Goal: Task Accomplishment & Management: Complete application form

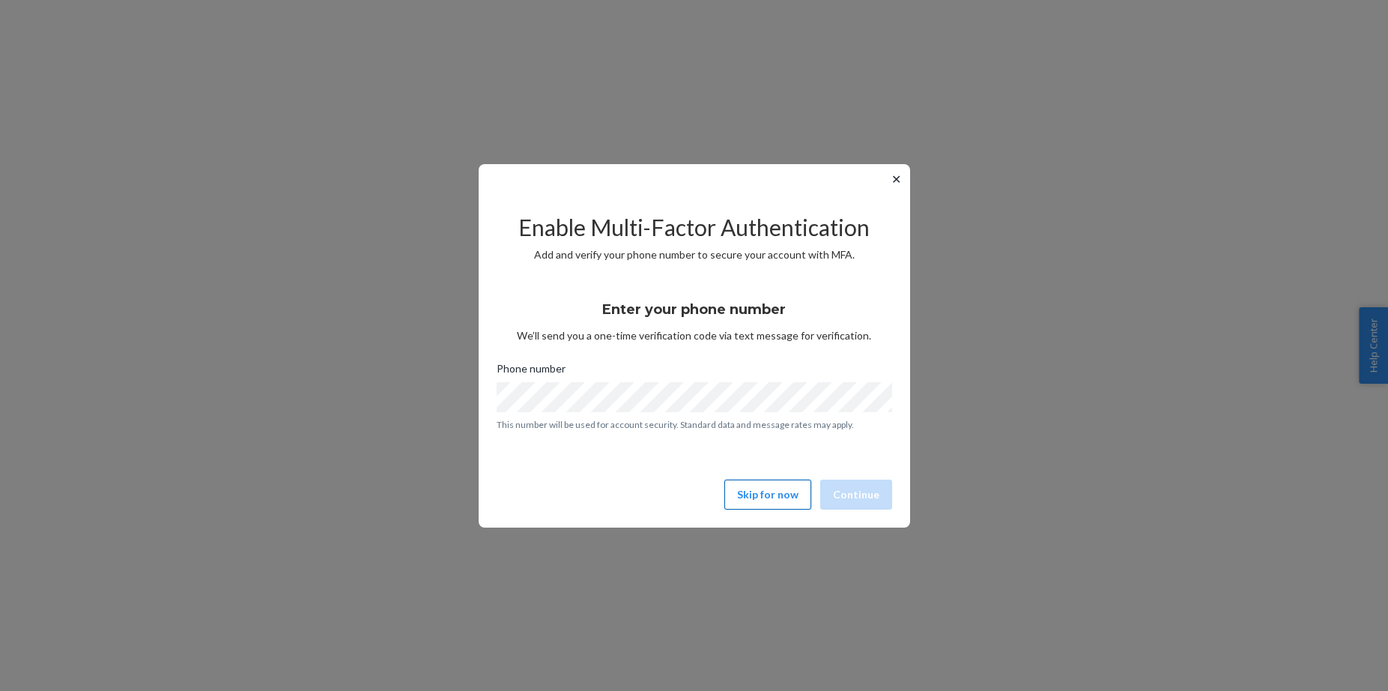
click at [761, 495] on button "Skip for now" at bounding box center [768, 495] width 87 height 30
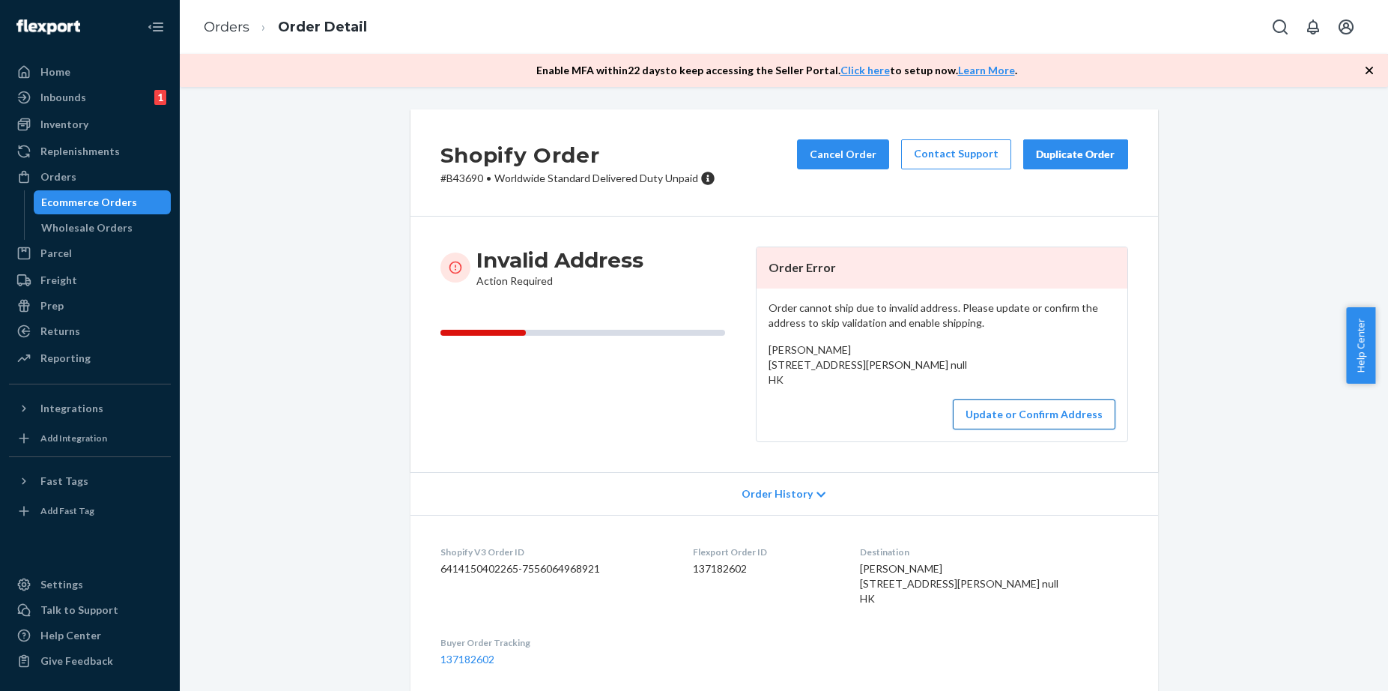
click at [992, 429] on button "Update or Confirm Address" at bounding box center [1034, 414] width 163 height 30
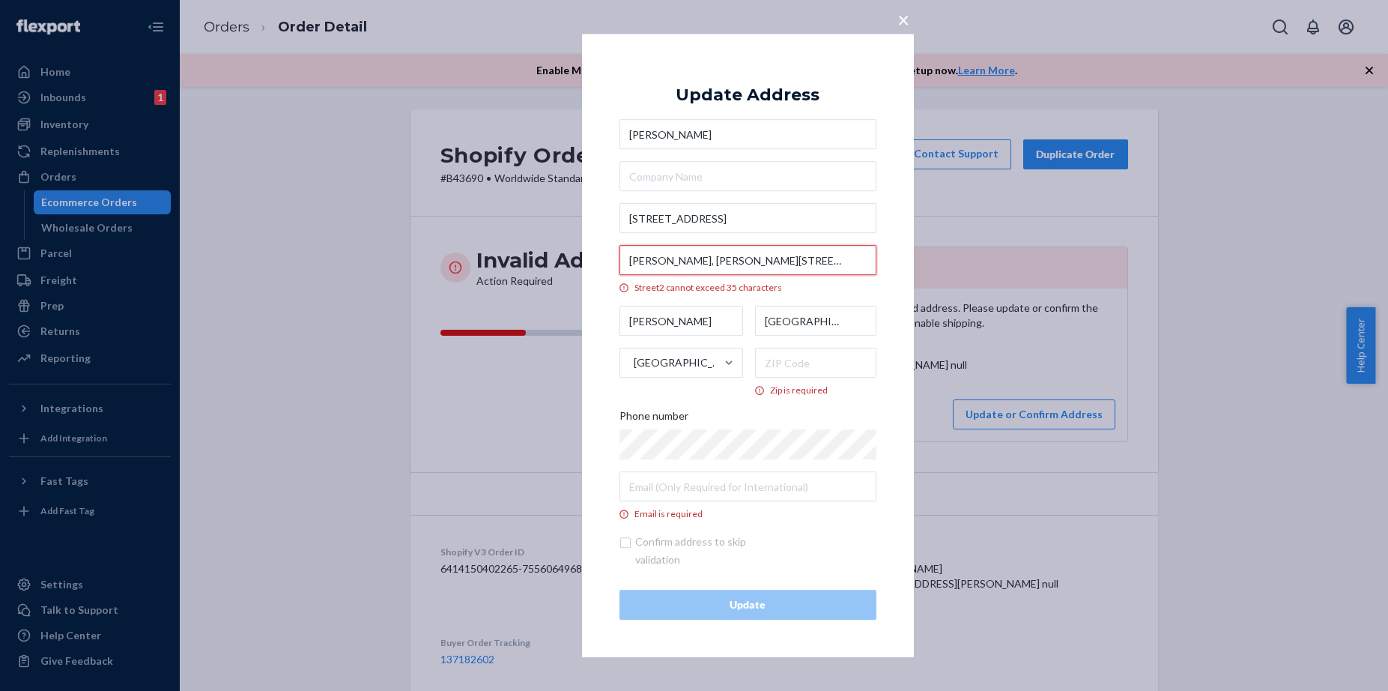
drag, startPoint x: 724, startPoint y: 259, endPoint x: 635, endPoint y: 259, distance: 89.2
click at [635, 259] on input "[PERSON_NAME], [PERSON_NAME][STREET_ADDRESS]" at bounding box center [748, 260] width 257 height 30
drag, startPoint x: 725, startPoint y: 261, endPoint x: 608, endPoint y: 260, distance: 116.1
click at [620, 260] on input "[PERSON_NAME], [PERSON_NAME][STREET_ADDRESS]" at bounding box center [748, 260] width 257 height 30
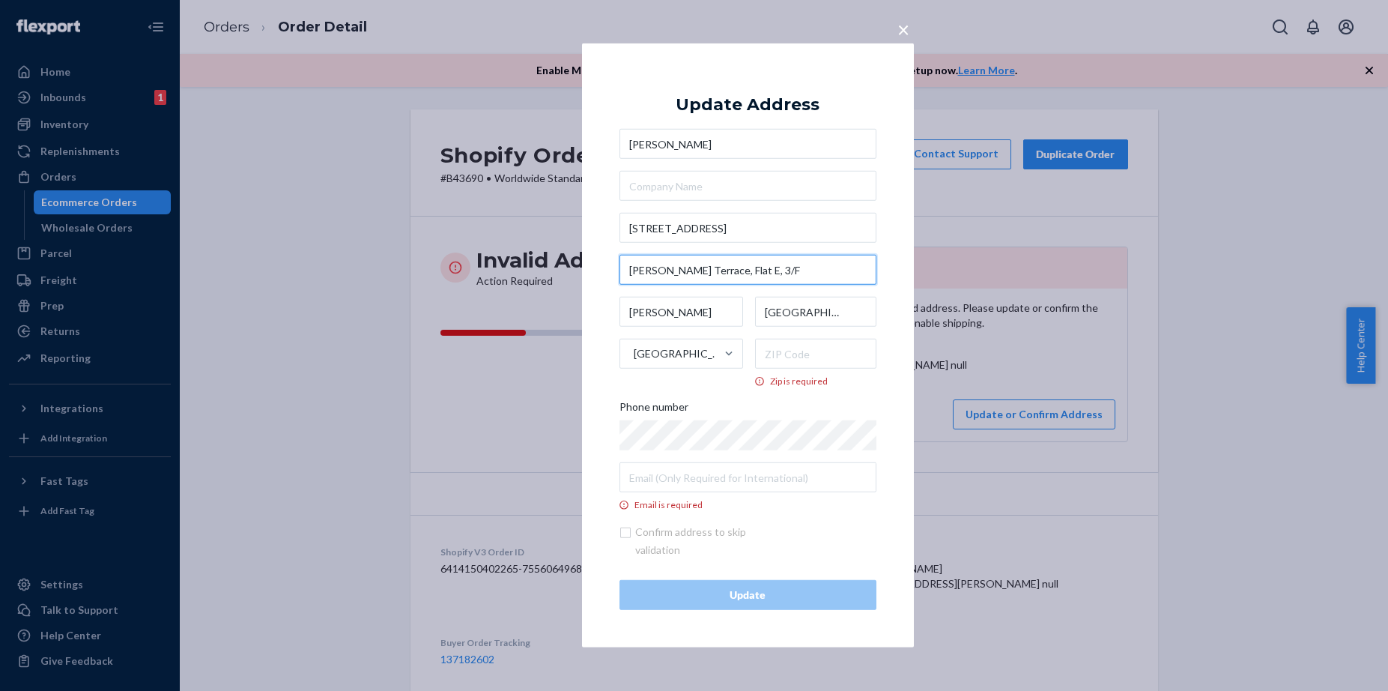
type input "[PERSON_NAME] Terrace, Flat E, 3/F"
click at [773, 229] on input "[STREET_ADDRESS]" at bounding box center [748, 228] width 257 height 30
paste input "[PERSON_NAME],"
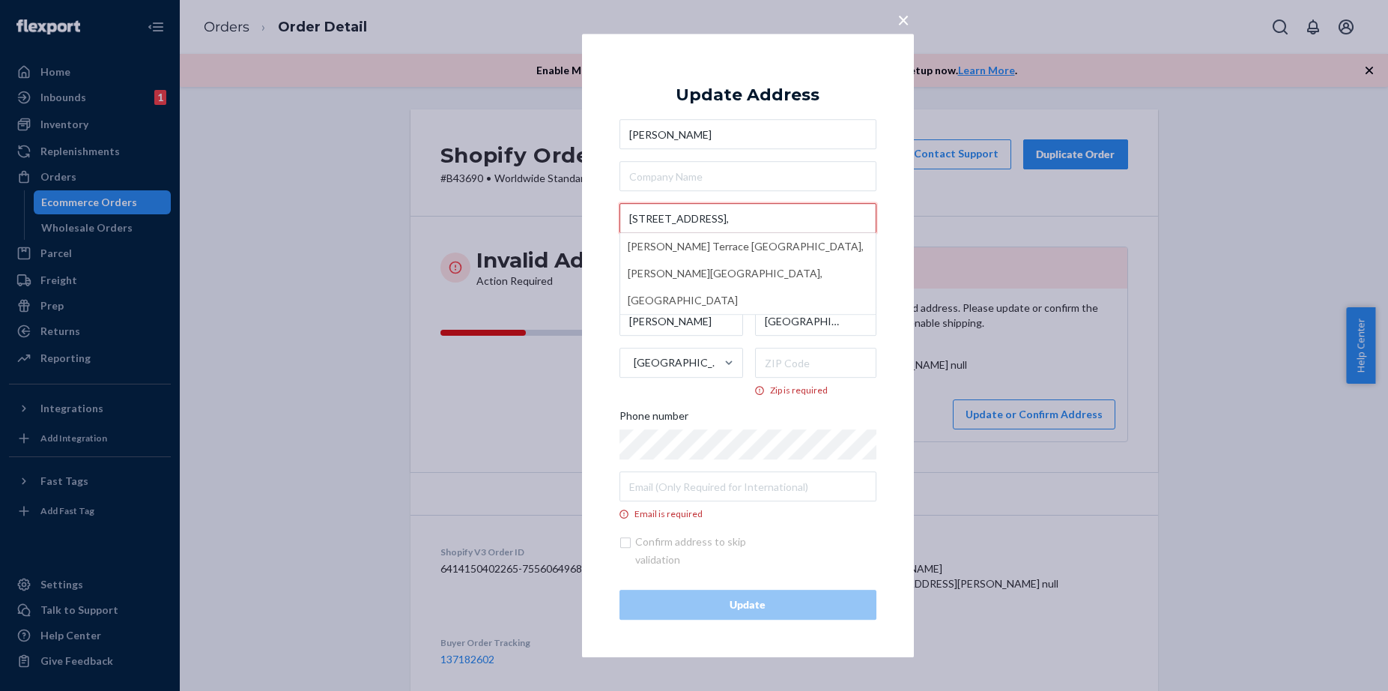
click at [725, 220] on input "[STREET_ADDRESS]," at bounding box center [748, 218] width 257 height 30
click at [859, 220] on input "[STREET_ADDRESS]," at bounding box center [748, 218] width 257 height 30
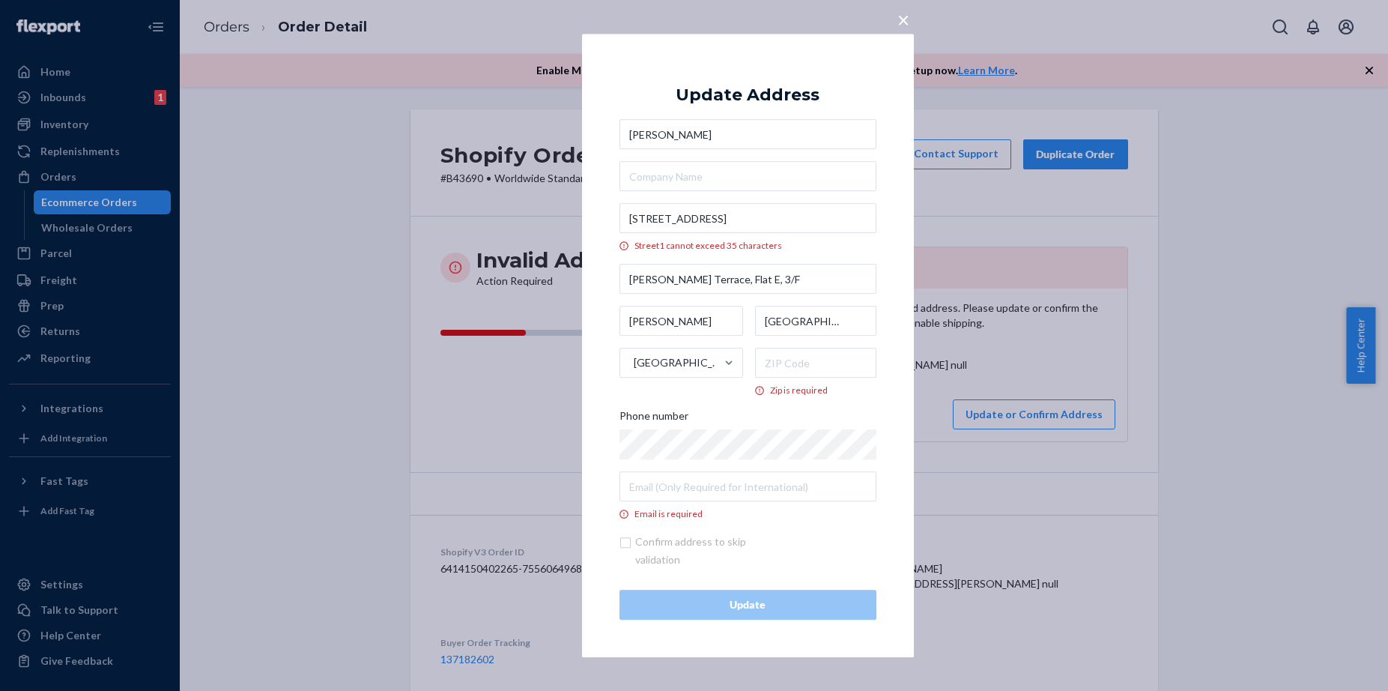
click at [894, 238] on div "× Update Address [PERSON_NAME] [STREET_ADDRESS] cannot exceed [STREET_ADDRESS][…" at bounding box center [748, 345] width 332 height 623
click at [829, 218] on input "[STREET_ADDRESS]" at bounding box center [748, 218] width 257 height 30
click at [728, 221] on input "[STREET_ADDRESS]" at bounding box center [748, 218] width 257 height 30
click at [757, 215] on input "[STREET_ADDRESS]" at bounding box center [748, 218] width 257 height 30
click at [761, 215] on input "[STREET_ADDRESS]" at bounding box center [748, 218] width 257 height 30
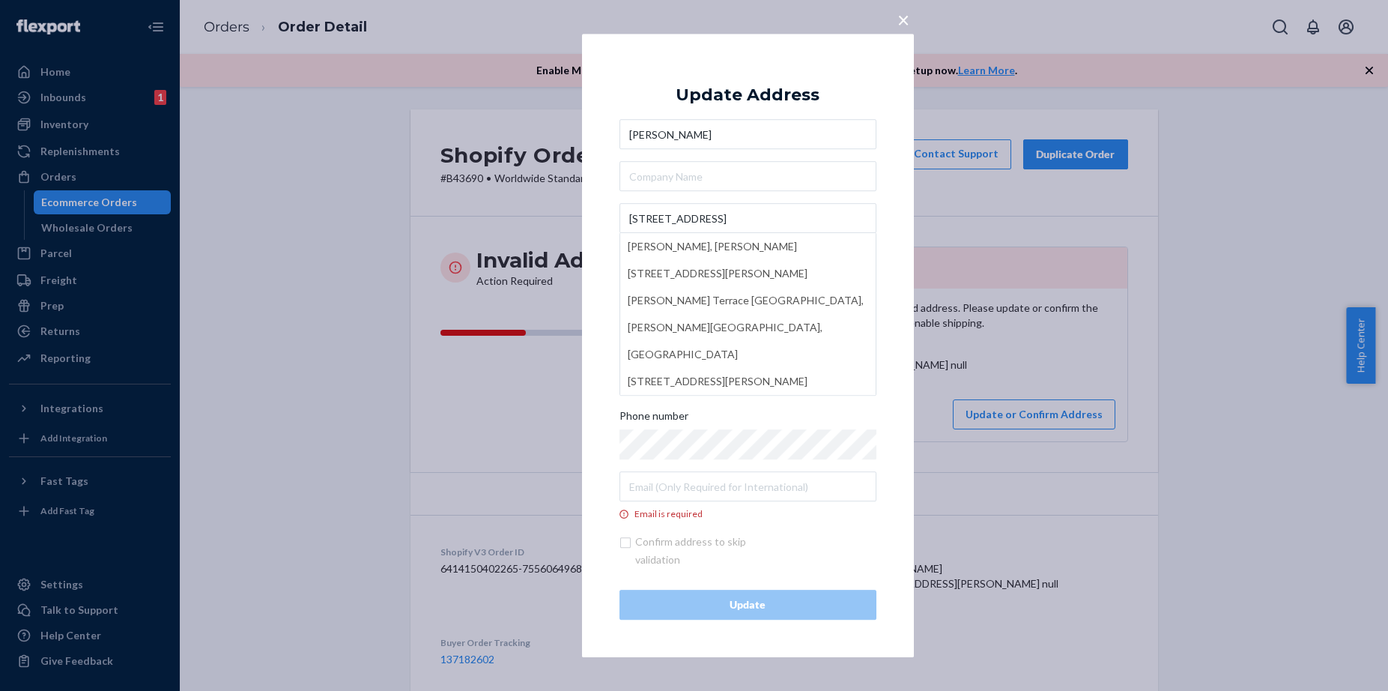
click at [891, 236] on div "× Update Address [PERSON_NAME] [STREET_ADDRESS][PERSON_NAME][PERSON_NAME][PERSO…" at bounding box center [748, 345] width 332 height 623
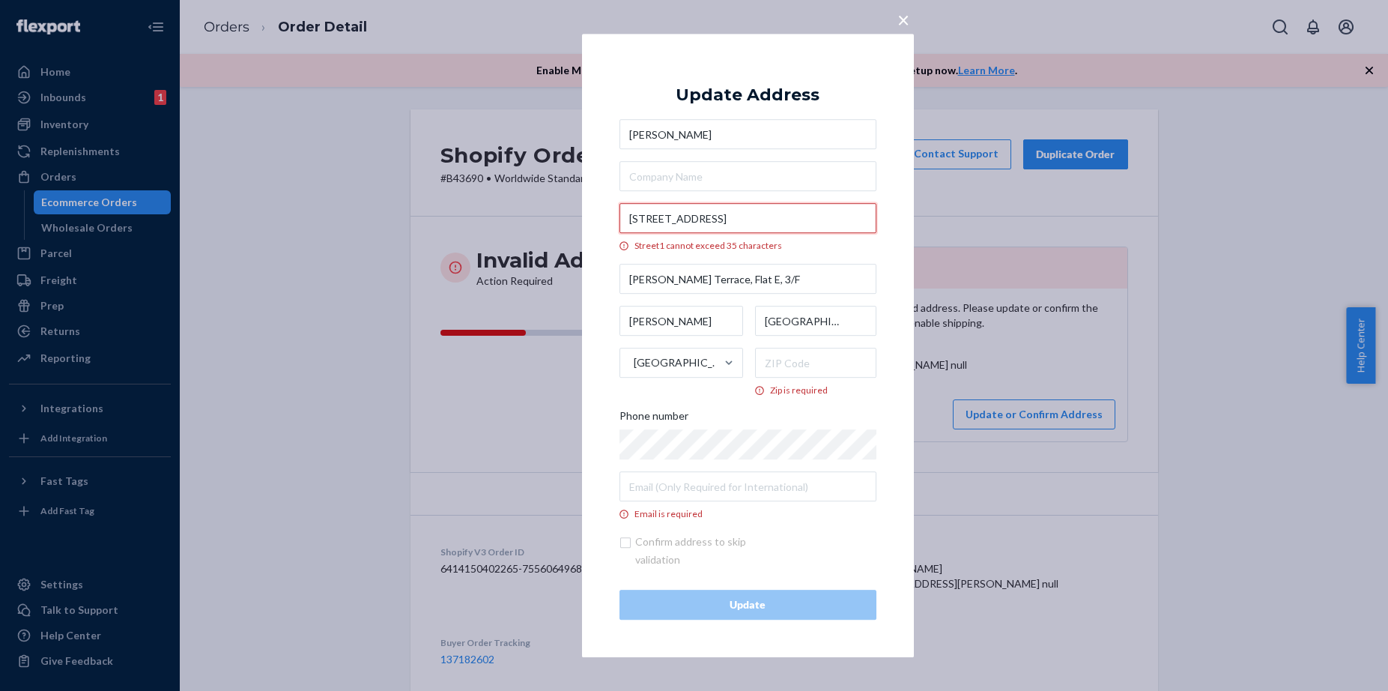
click at [755, 217] on input "[STREET_ADDRESS]" at bounding box center [748, 218] width 257 height 30
drag, startPoint x: 783, startPoint y: 217, endPoint x: 826, endPoint y: 214, distance: 43.6
click at [826, 214] on input "[STREET_ADDRESS]" at bounding box center [748, 218] width 257 height 30
drag, startPoint x: 835, startPoint y: 216, endPoint x: 784, endPoint y: 218, distance: 51.7
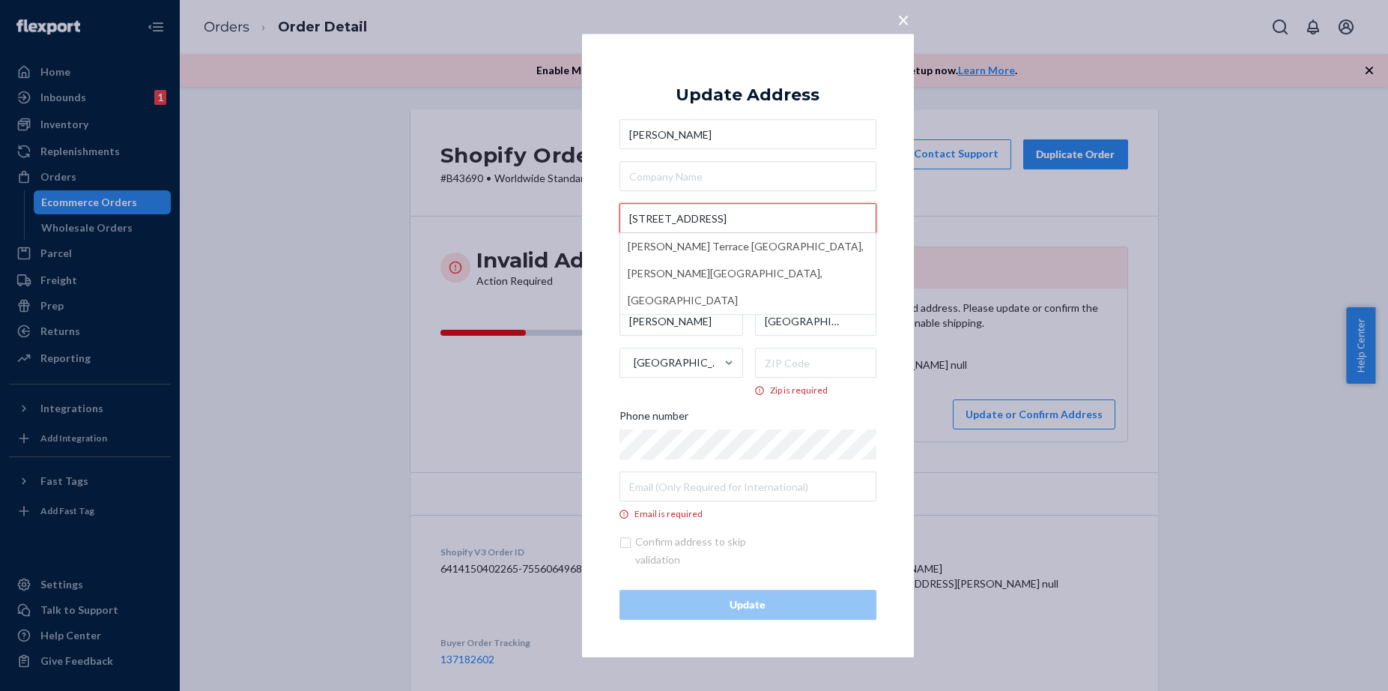
click at [784, 218] on input "[STREET_ADDRESS]" at bounding box center [748, 218] width 257 height 30
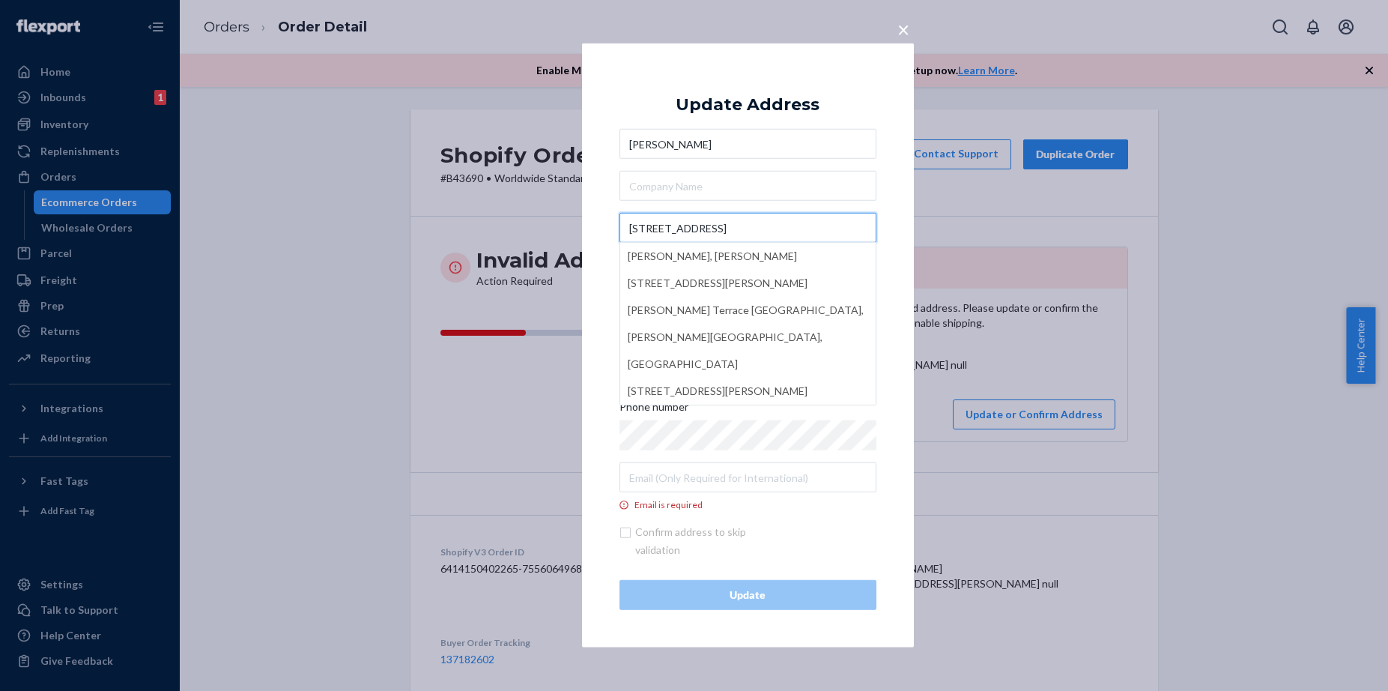
type input "[STREET_ADDRESS]"
click at [898, 190] on div "× Update Address [PERSON_NAME] [STREET_ADDRESS][PERSON_NAME][PERSON_NAME][PERSO…" at bounding box center [748, 345] width 332 height 604
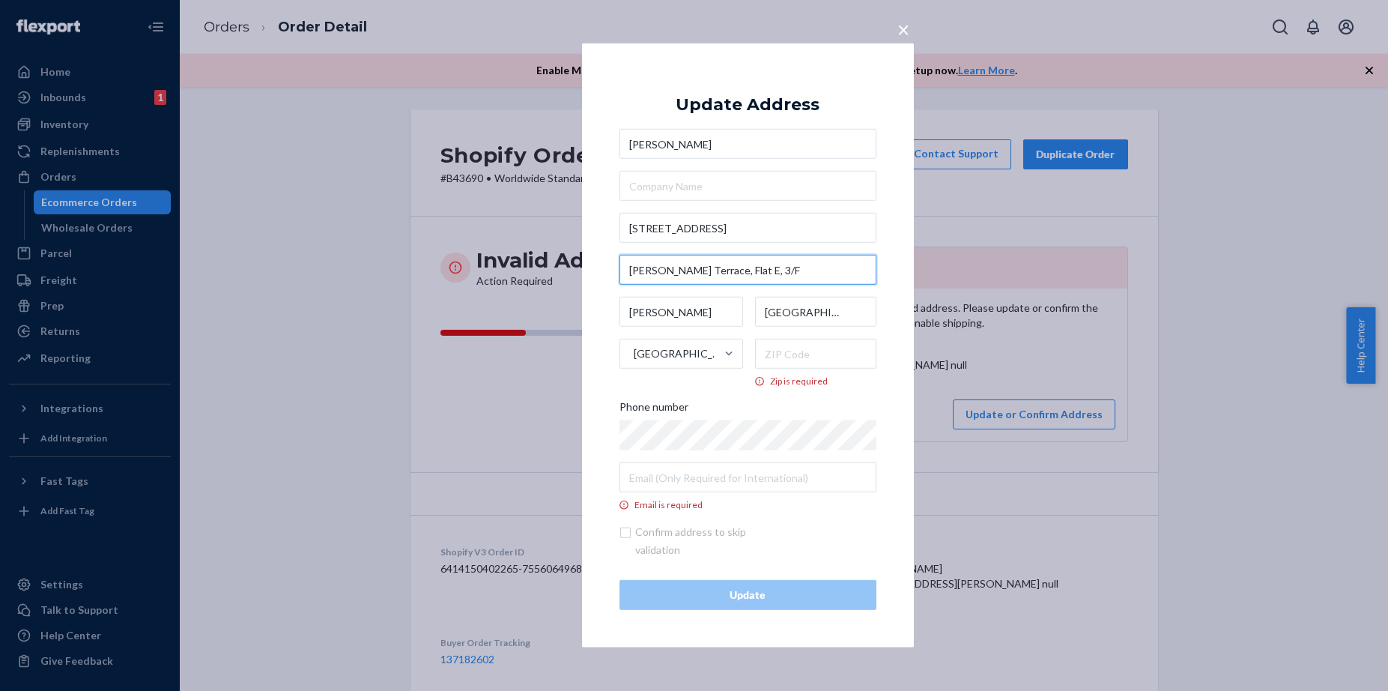
click at [630, 275] on input "[PERSON_NAME] Terrace, Flat E, 3/F" at bounding box center [748, 270] width 257 height 30
paste input "Mansion"
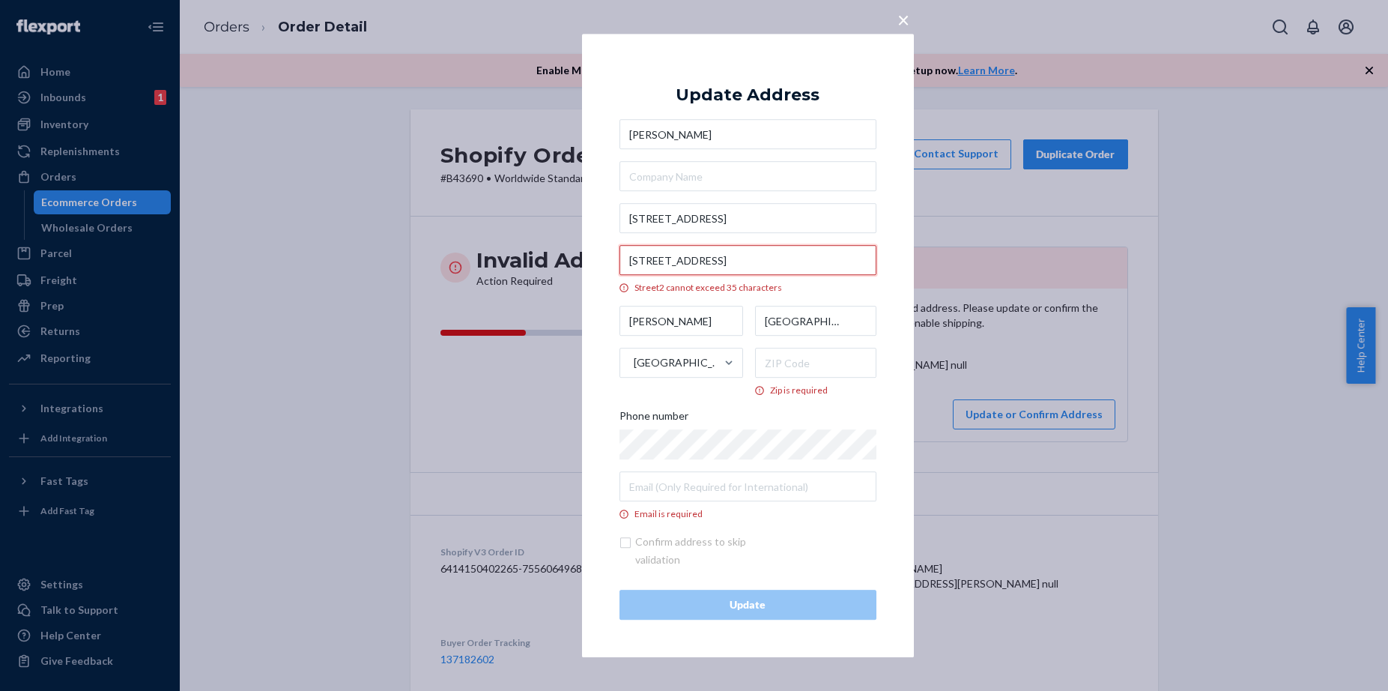
type input "[PERSON_NAME] Terrace, Flat E, 3/F"
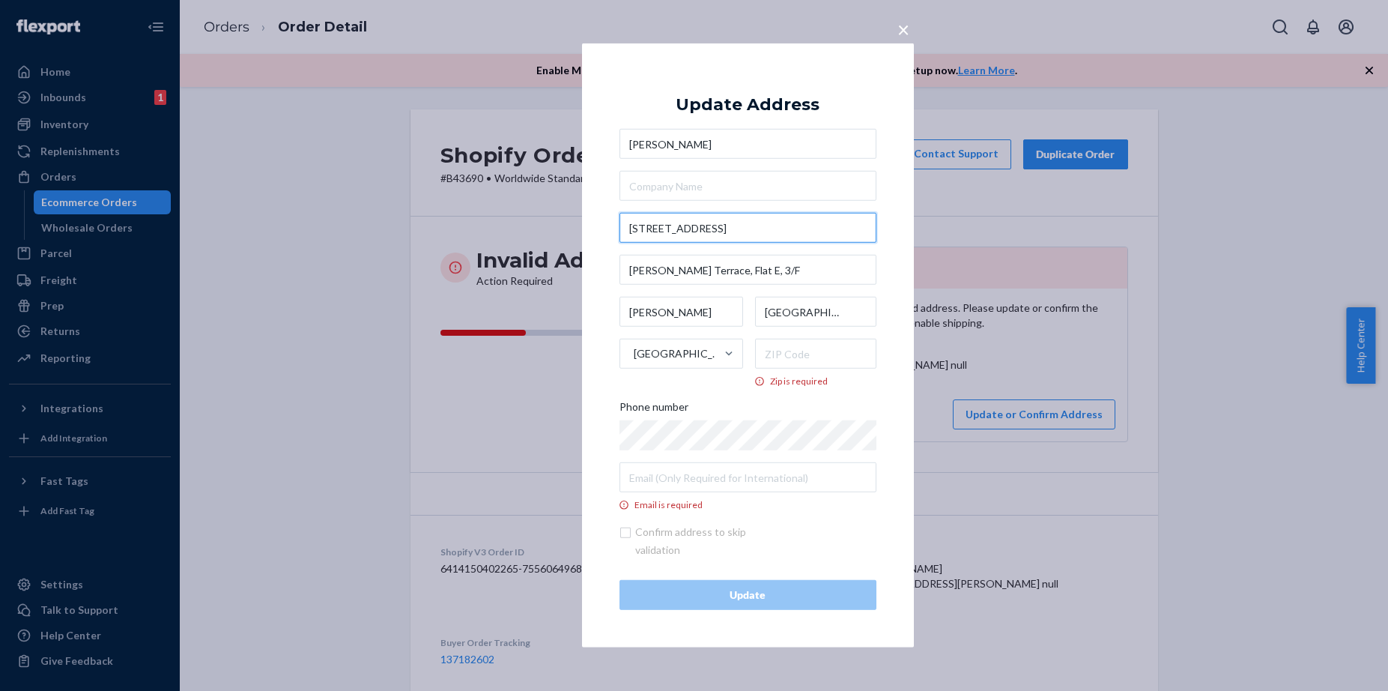
click at [798, 226] on input "[STREET_ADDRESS]" at bounding box center [748, 228] width 257 height 30
paste input "Mansion"
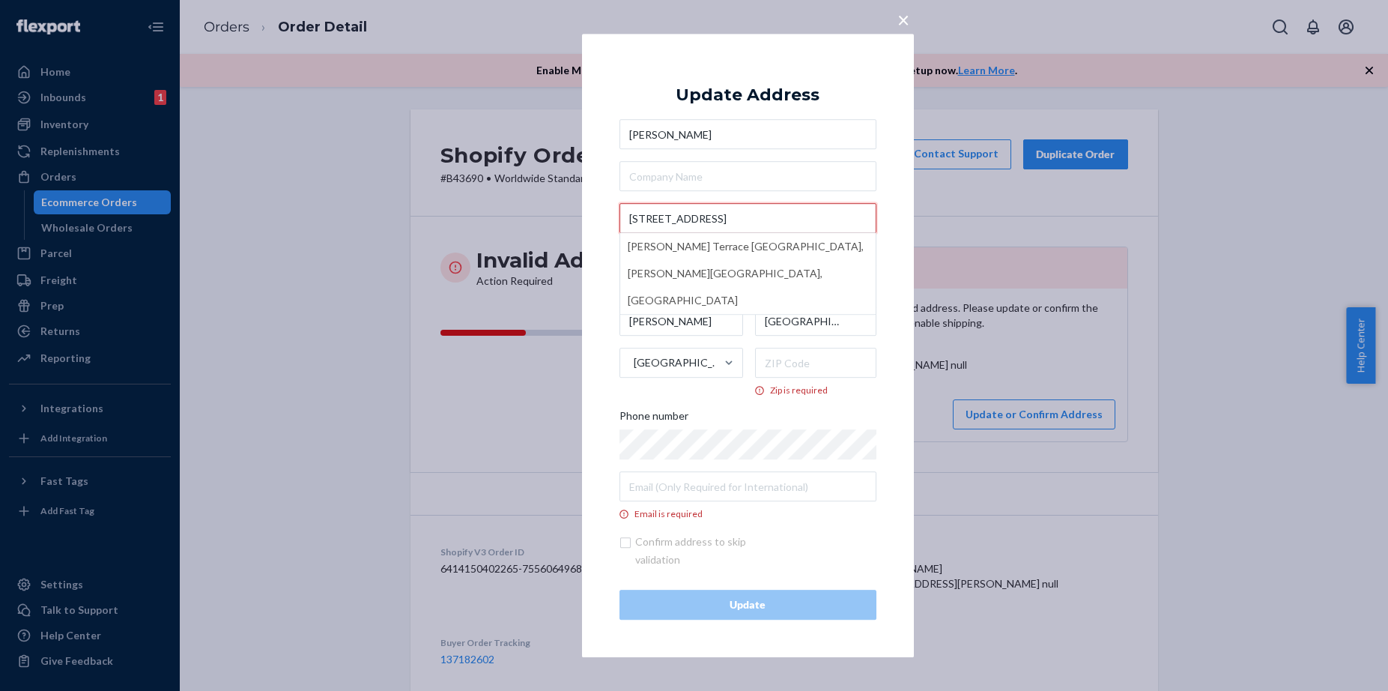
click at [647, 220] on input "[STREET_ADDRESS]" at bounding box center [748, 218] width 257 height 30
click at [641, 220] on input "[STREET_ADDRESS]" at bounding box center [748, 218] width 257 height 30
click at [642, 217] on input "[STREET_ADDRESS]" at bounding box center [748, 218] width 257 height 30
click at [899, 226] on div "× Update Address [PERSON_NAME] [STREET_ADDRESS][PERSON_NAME][PERSON_NAME] canno…" at bounding box center [748, 345] width 332 height 623
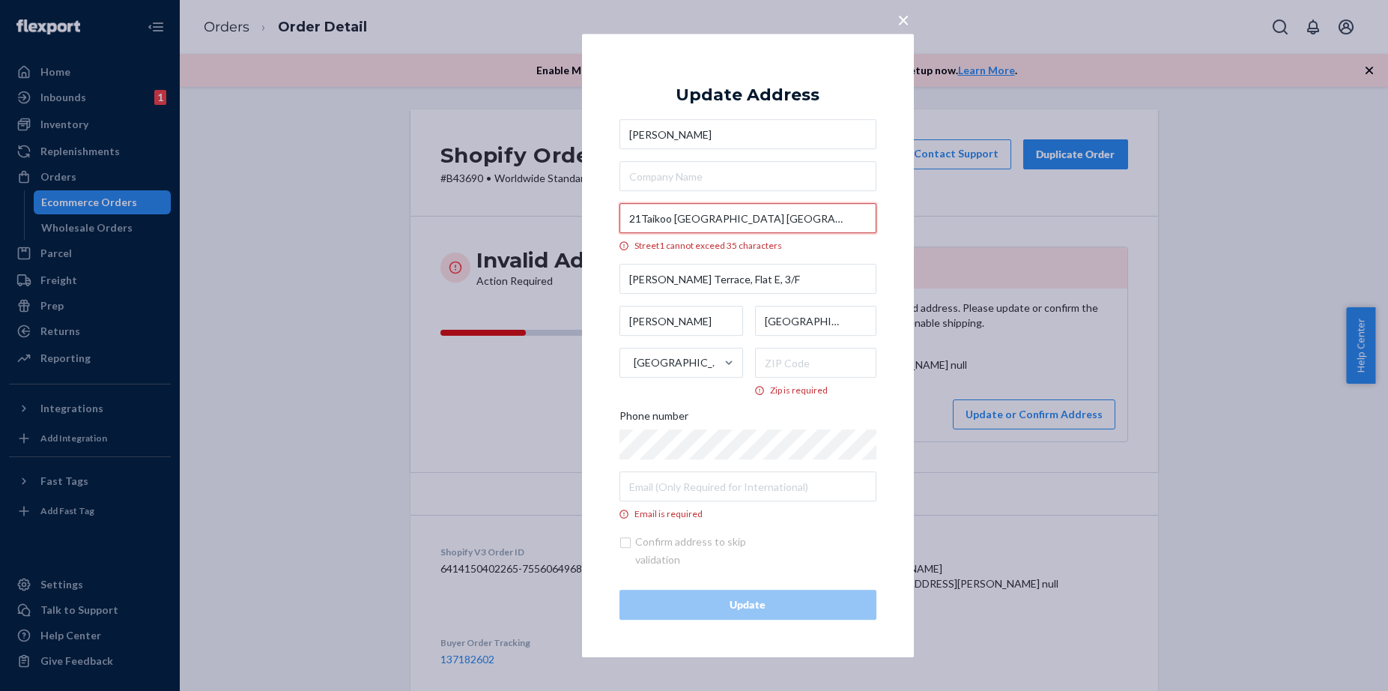
click at [840, 223] on input "21Taikoo [GEOGRAPHIC_DATA] [GEOGRAPHIC_DATA]" at bounding box center [748, 218] width 257 height 30
click at [759, 222] on input "21Taikoo [GEOGRAPHIC_DATA] [GEOGRAPHIC_DATA]" at bounding box center [748, 218] width 257 height 30
type input "21Taikoo [GEOGRAPHIC_DATA] [GEOGRAPHIC_DATA]"
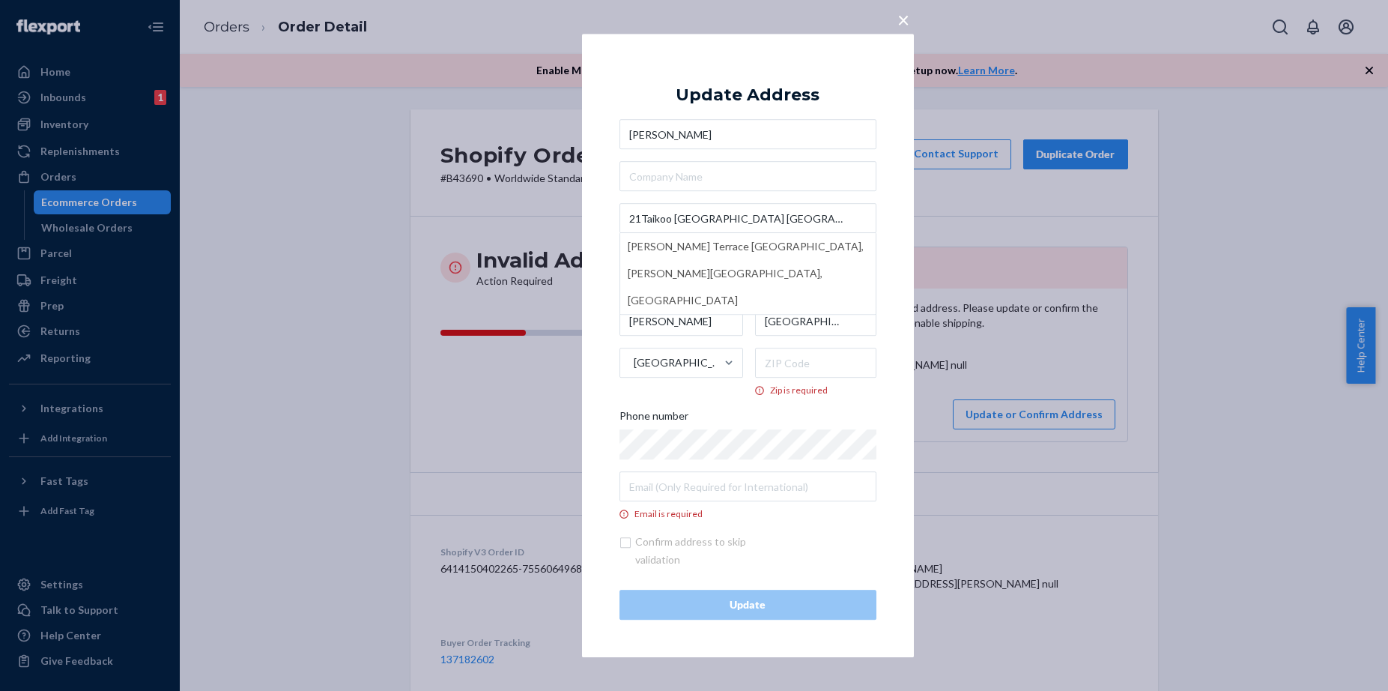
click at [892, 213] on div "× Update Address [PERSON_NAME] [STREET_ADDRESS][PERSON_NAME][PERSON_NAME] canno…" at bounding box center [748, 345] width 332 height 623
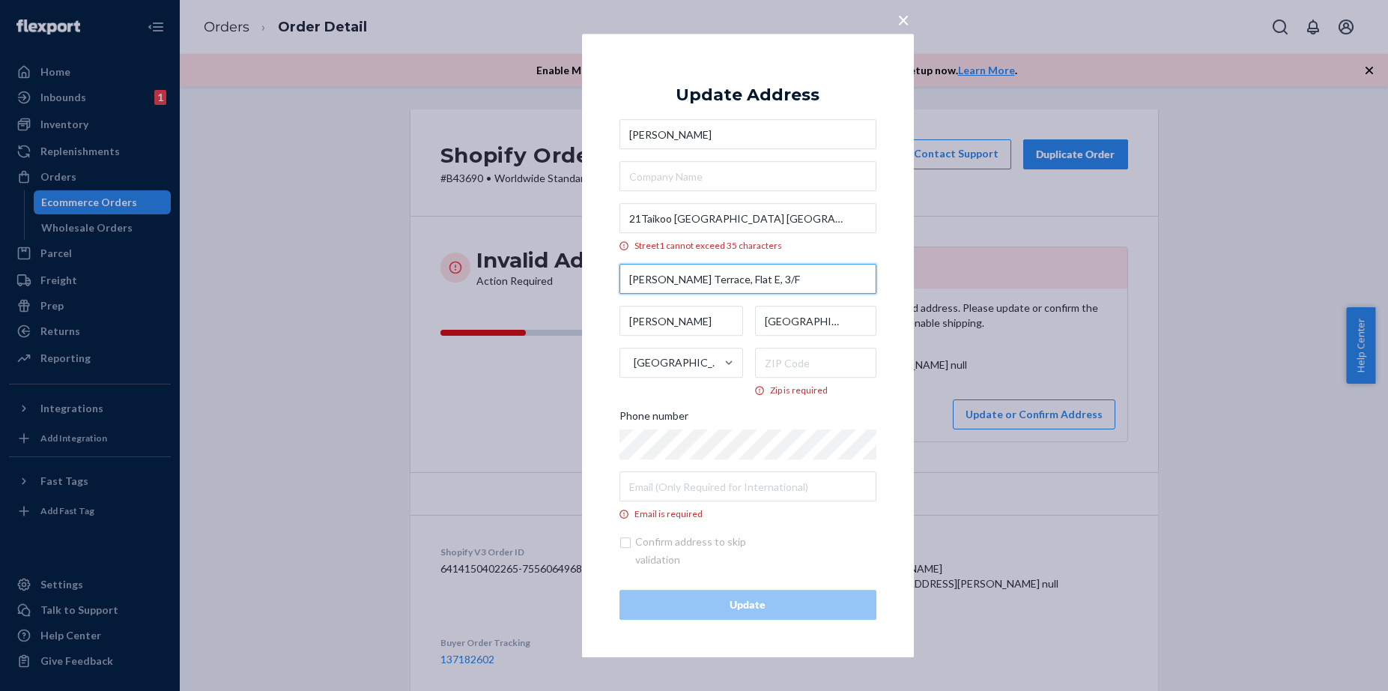
click at [745, 279] on input "[PERSON_NAME] Terrace, Flat E, 3/F" at bounding box center [748, 279] width 257 height 30
click at [781, 279] on input "[PERSON_NAME] Terrace, Flat E3/F" at bounding box center [748, 279] width 257 height 30
type input "[PERSON_NAME] Terrace, Flat E3/F"
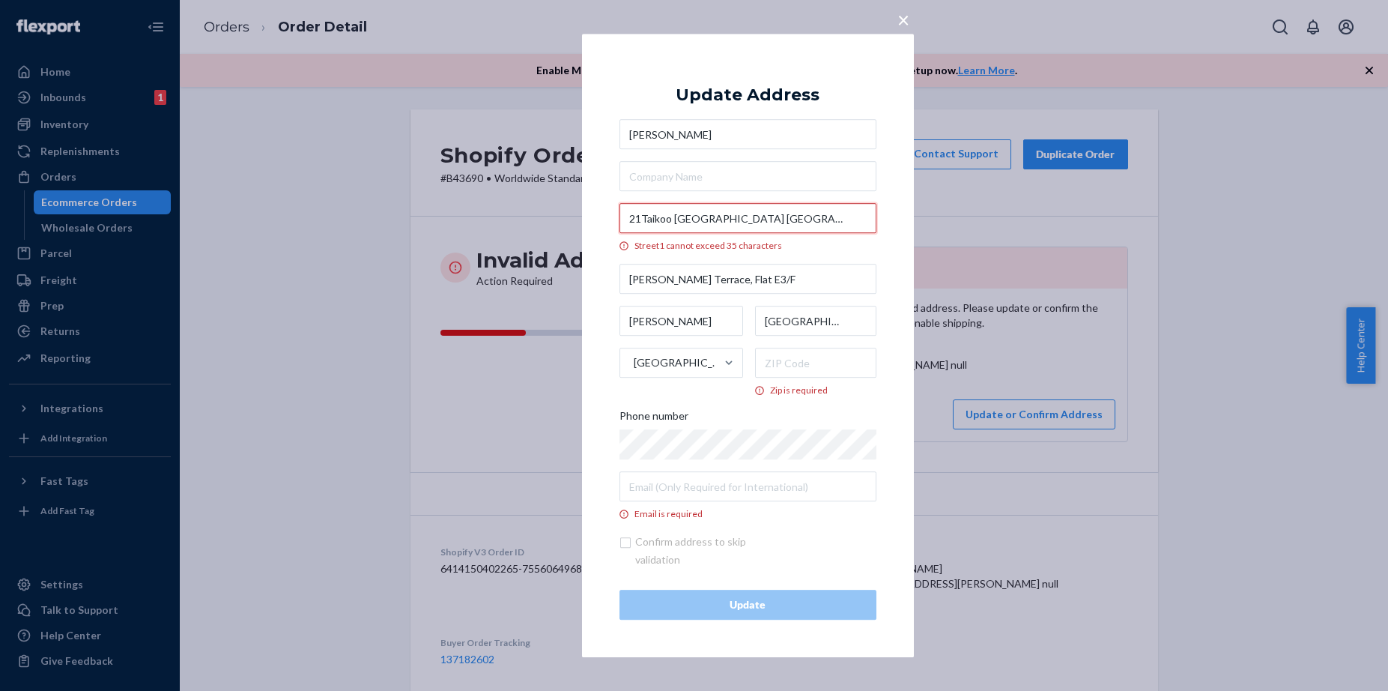
click at [720, 216] on input "21Taikoo [GEOGRAPHIC_DATA] [GEOGRAPHIC_DATA]" at bounding box center [748, 218] width 257 height 30
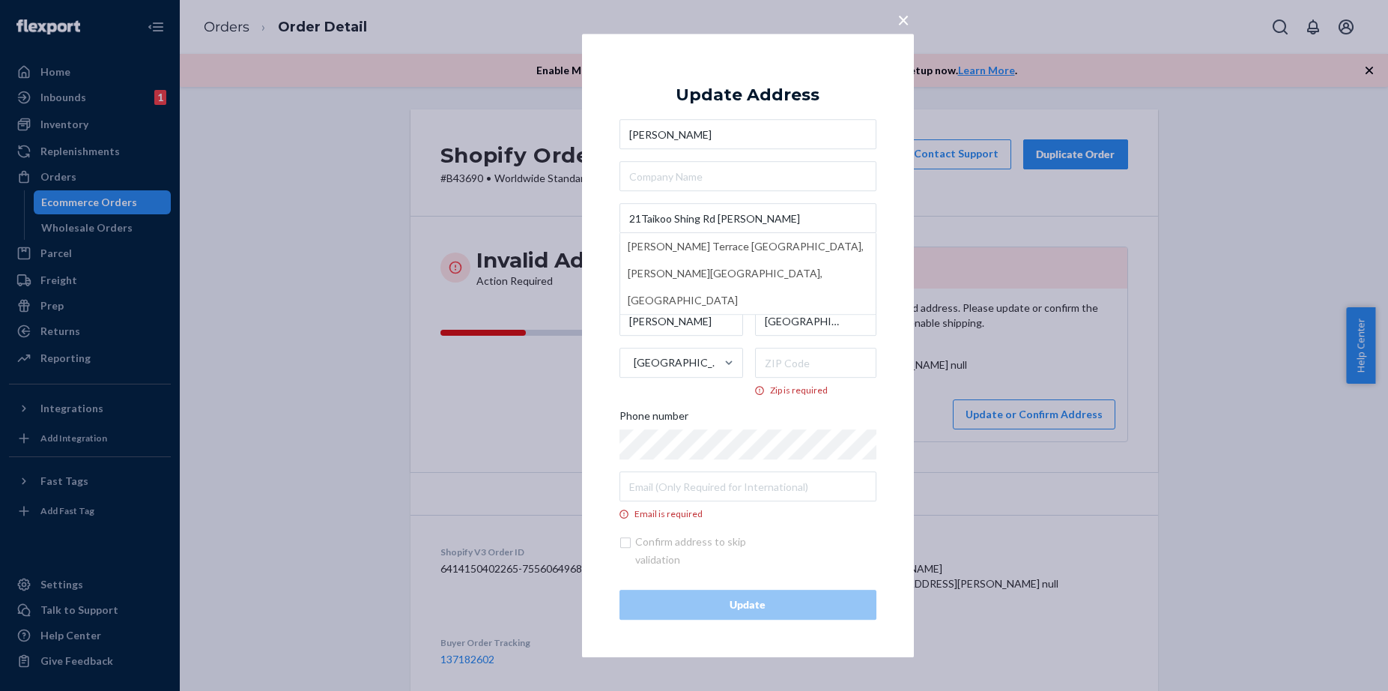
click at [896, 208] on div "× Update Address [PERSON_NAME] [GEOGRAPHIC_DATA] Kao [STREET_ADDRESS][PERSON_NA…" at bounding box center [748, 345] width 332 height 623
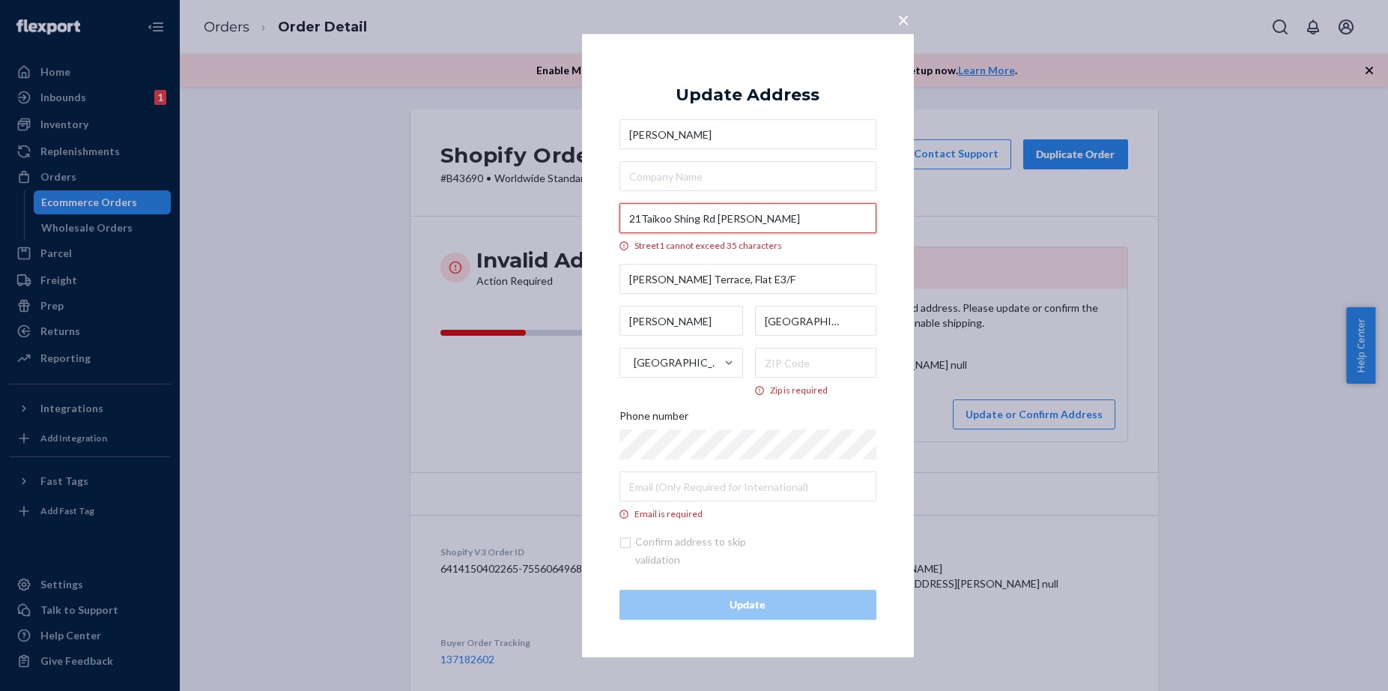
click at [632, 219] on input "21Taikoo Shing Rd [PERSON_NAME]" at bounding box center [748, 218] width 257 height 30
drag, startPoint x: 713, startPoint y: 215, endPoint x: 814, endPoint y: 213, distance: 101.9
click at [814, 213] on input "21Taikoo Shing Rd [PERSON_NAME]" at bounding box center [748, 218] width 257 height 30
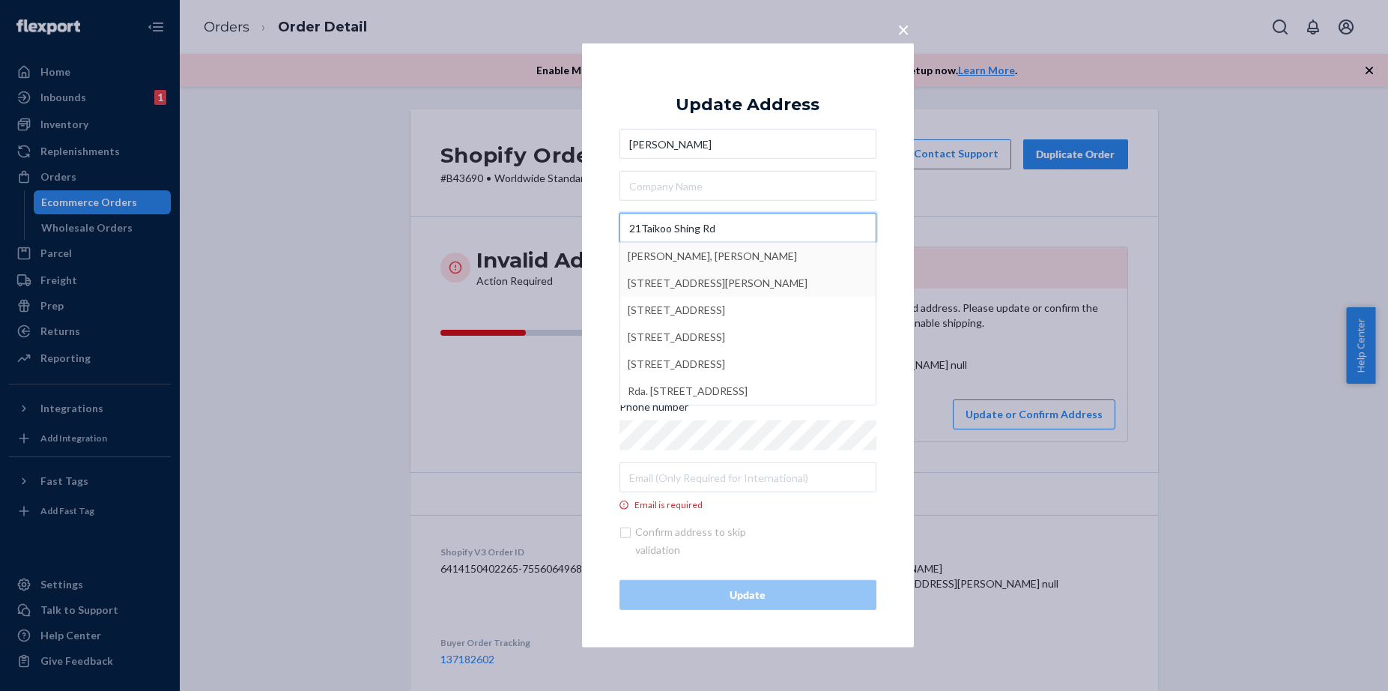
type input "21Taikoo Shing Rd"
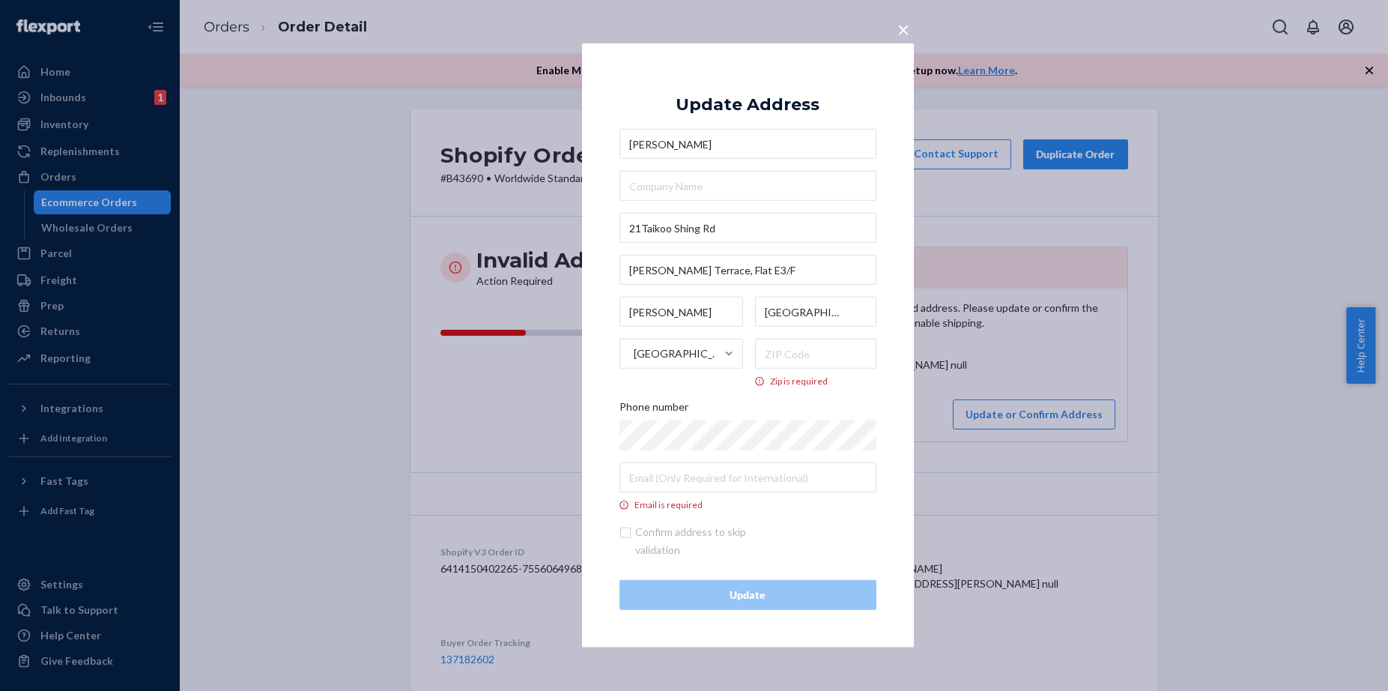
click at [877, 231] on div "× Update Address [PERSON_NAME] [STREET_ADDRESS][PERSON_NAME] Zip is required Ph…" at bounding box center [748, 345] width 332 height 604
click at [635, 274] on input "[PERSON_NAME] Terrace, Flat E3/F" at bounding box center [748, 270] width 257 height 30
click at [631, 273] on input "[PERSON_NAME] Terrace, Flat E3/F" at bounding box center [748, 270] width 257 height 30
paste input "Loong Shan Mansion"
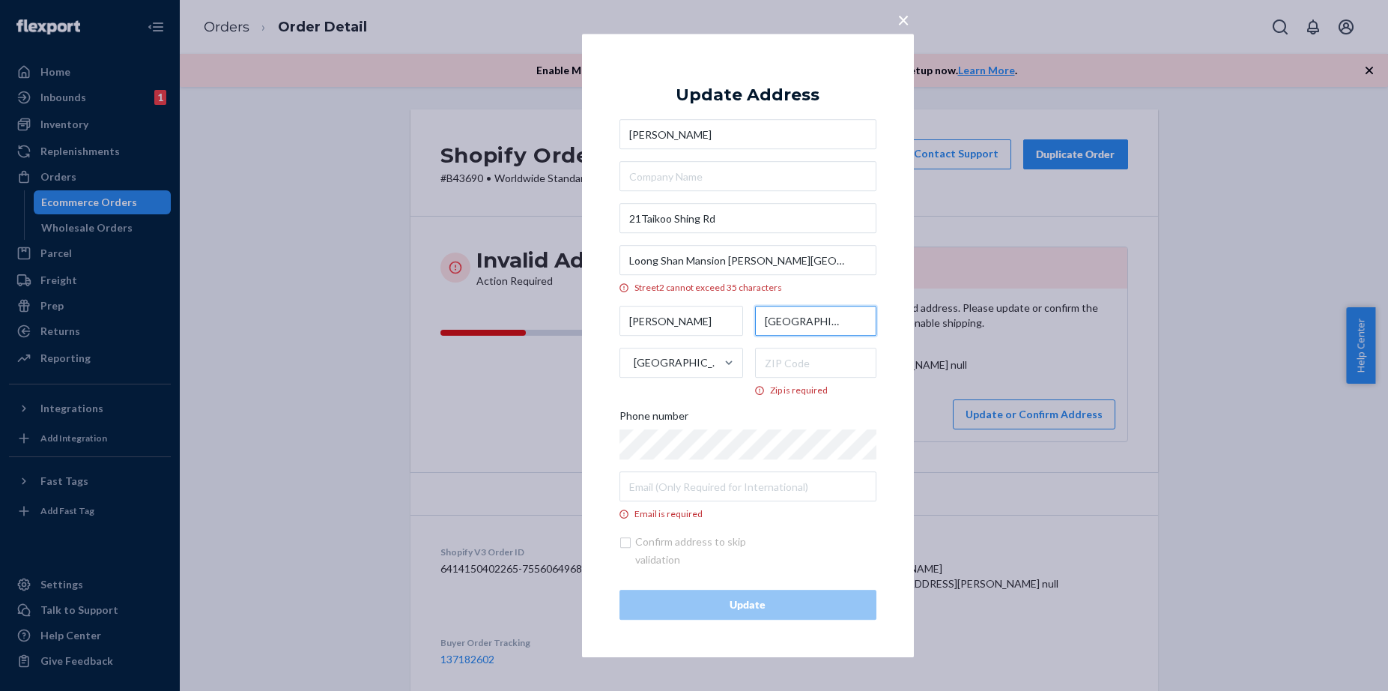
click at [795, 330] on input "[GEOGRAPHIC_DATA]" at bounding box center [815, 321] width 121 height 30
click at [635, 261] on input "Loong Shan Mansion [PERSON_NAME][GEOGRAPHIC_DATA], Flat E3/F" at bounding box center [748, 260] width 257 height 30
drag, startPoint x: 686, startPoint y: 261, endPoint x: 622, endPoint y: 261, distance: 63.7
click at [622, 261] on input "Loong Shan Mansion [PERSON_NAME][GEOGRAPHIC_DATA], Flat E3/F" at bounding box center [748, 260] width 257 height 30
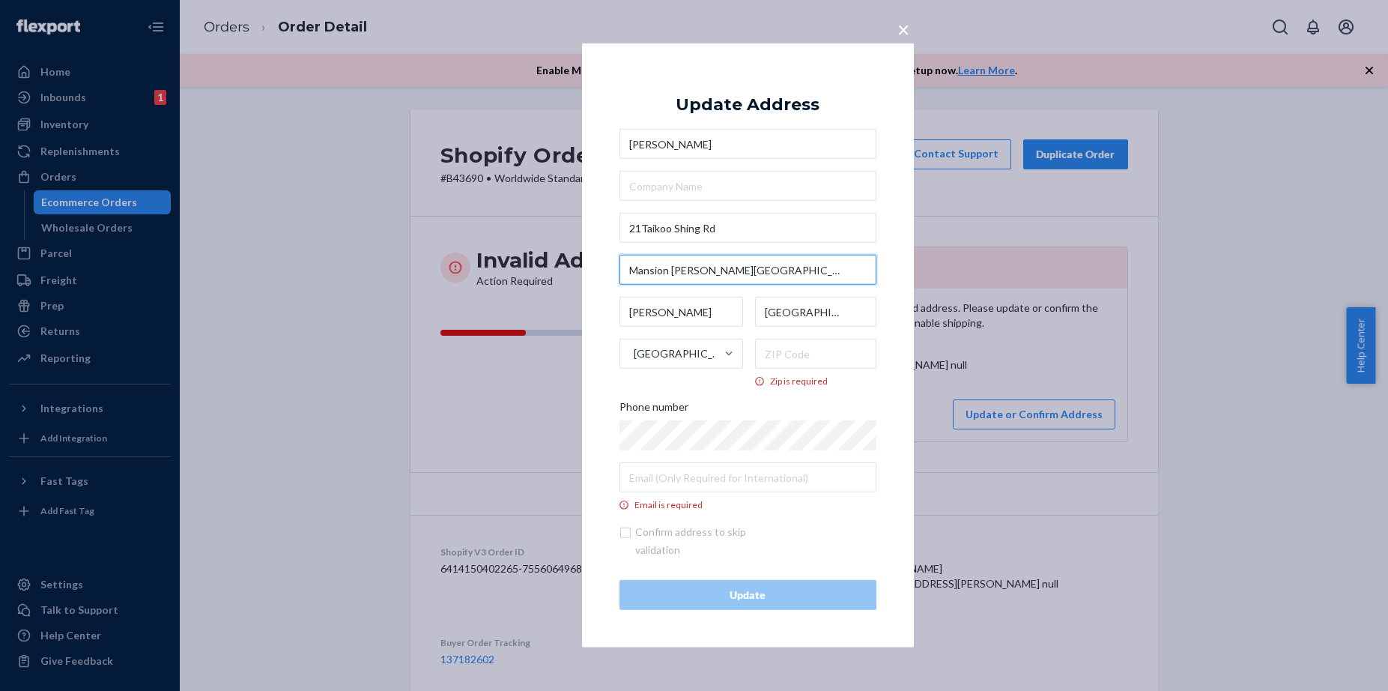
type input "Mansion [PERSON_NAME][GEOGRAPHIC_DATA], Flat E3/F"
click at [752, 228] on input "21Taikoo Shing Rd" at bounding box center [748, 228] width 257 height 30
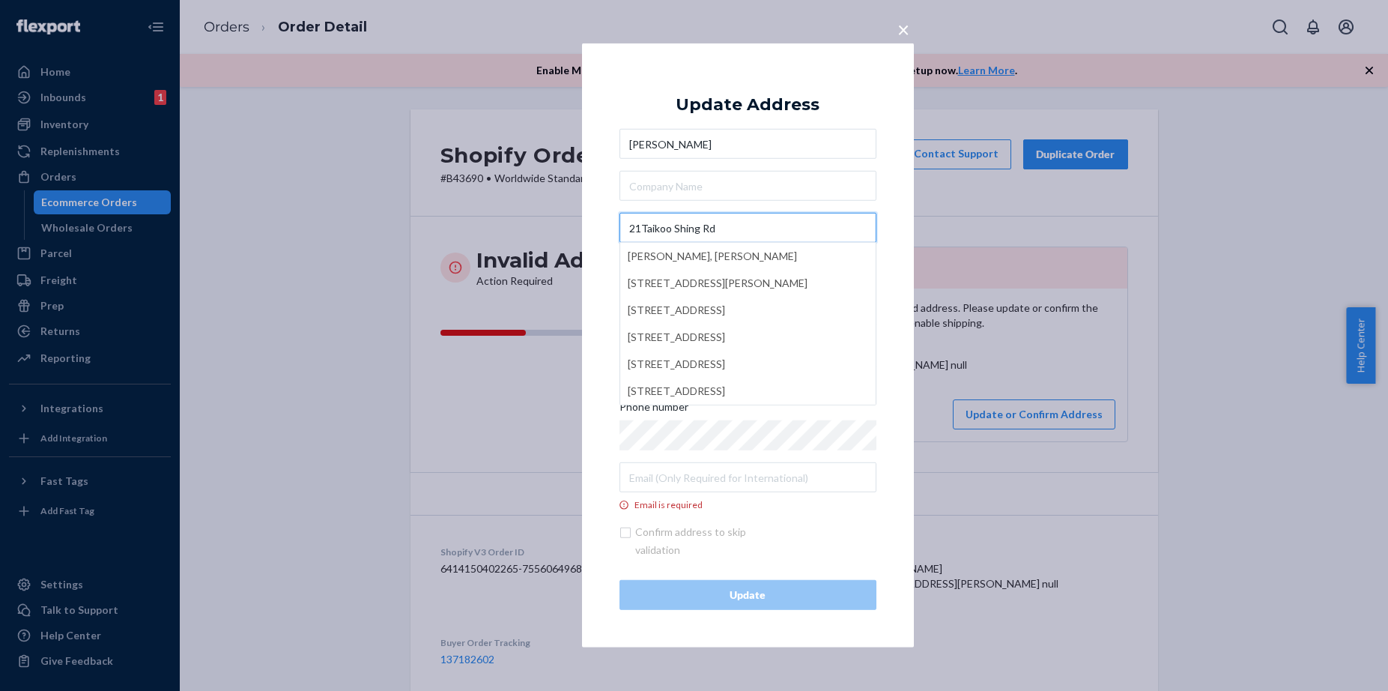
paste input "[PERSON_NAME]"
type input "21Taikoo Shing Rd [PERSON_NAME]"
click at [892, 217] on div "× Update Address [PERSON_NAME] [GEOGRAPHIC_DATA][PERSON_NAME], [PERSON_NAME][GE…" at bounding box center [748, 345] width 332 height 604
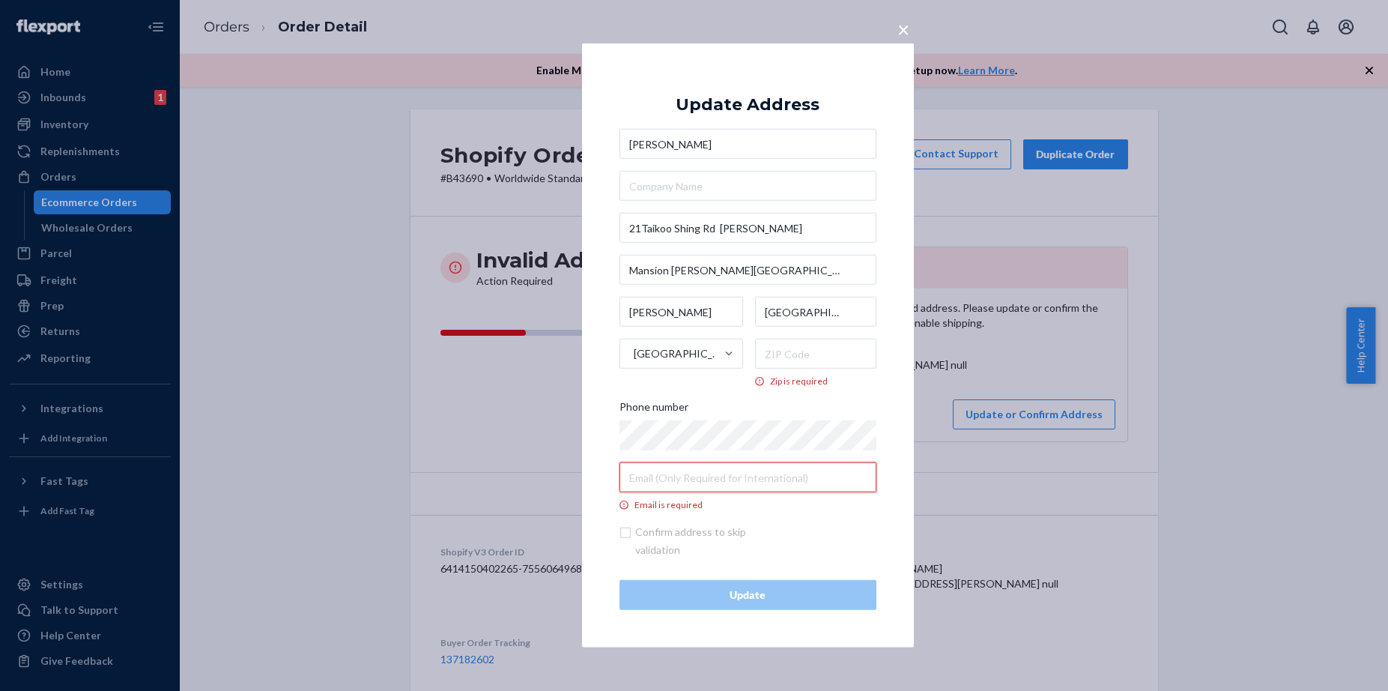
click at [659, 482] on input "Email is required" at bounding box center [748, 477] width 257 height 30
paste input "[EMAIL_ADDRESS][DOMAIN_NAME]"
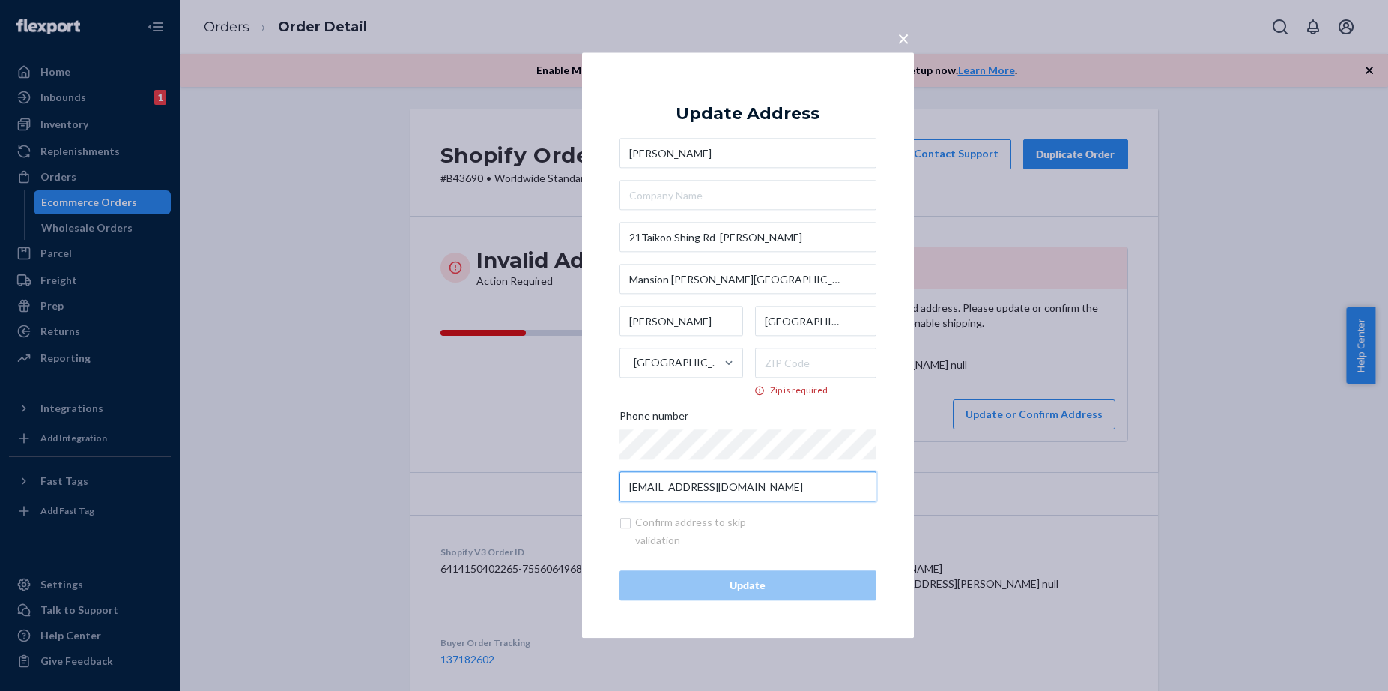
type input "[EMAIL_ADDRESS][DOMAIN_NAME]"
click at [617, 530] on div "× Update Address [PERSON_NAME] [STREET_ADDRESS][PERSON_NAME] Zip is required Ph…" at bounding box center [748, 344] width 332 height 585
click at [776, 486] on input "[EMAIL_ADDRESS][DOMAIN_NAME]" at bounding box center [748, 487] width 257 height 30
click at [630, 492] on input "[EMAIL_ADDRESS][DOMAIN_NAME]" at bounding box center [748, 487] width 257 height 30
click at [822, 369] on input "Zip is required" at bounding box center [815, 363] width 121 height 30
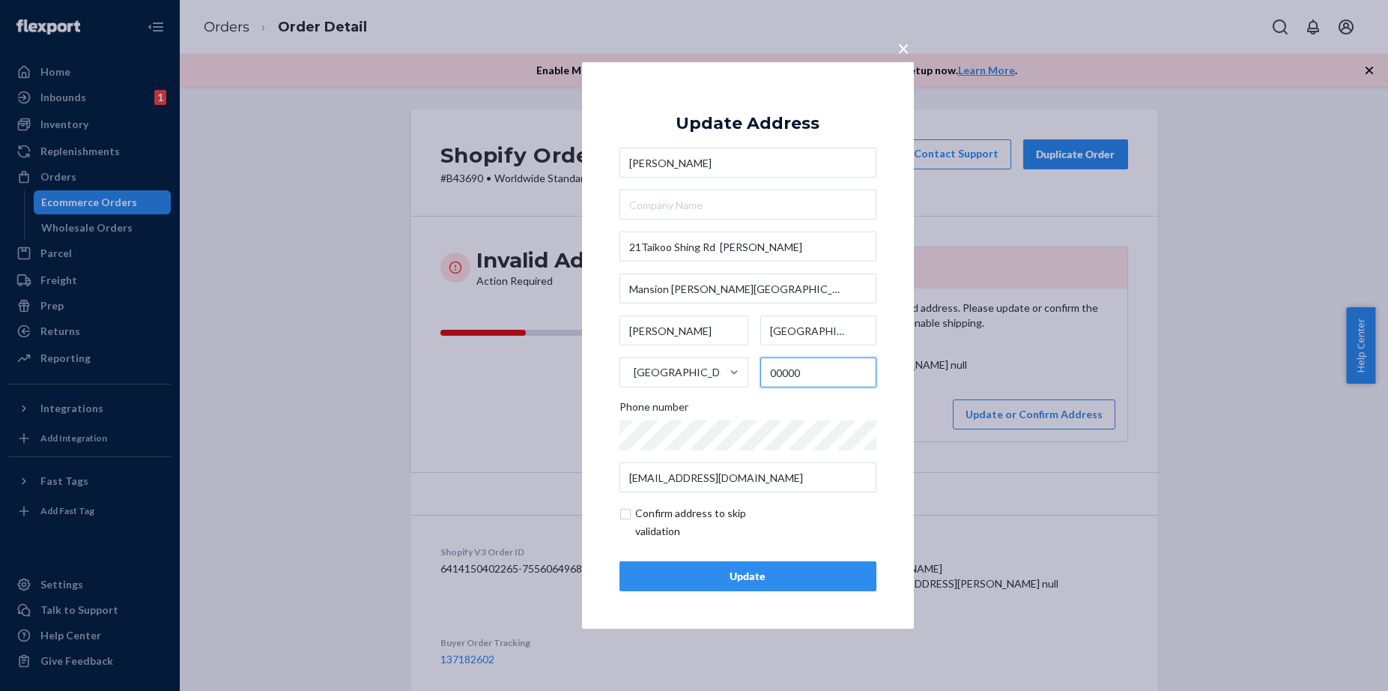
type input "00000"
click at [623, 511] on input "checkbox" at bounding box center [707, 522] width 174 height 36
checkbox input "true"
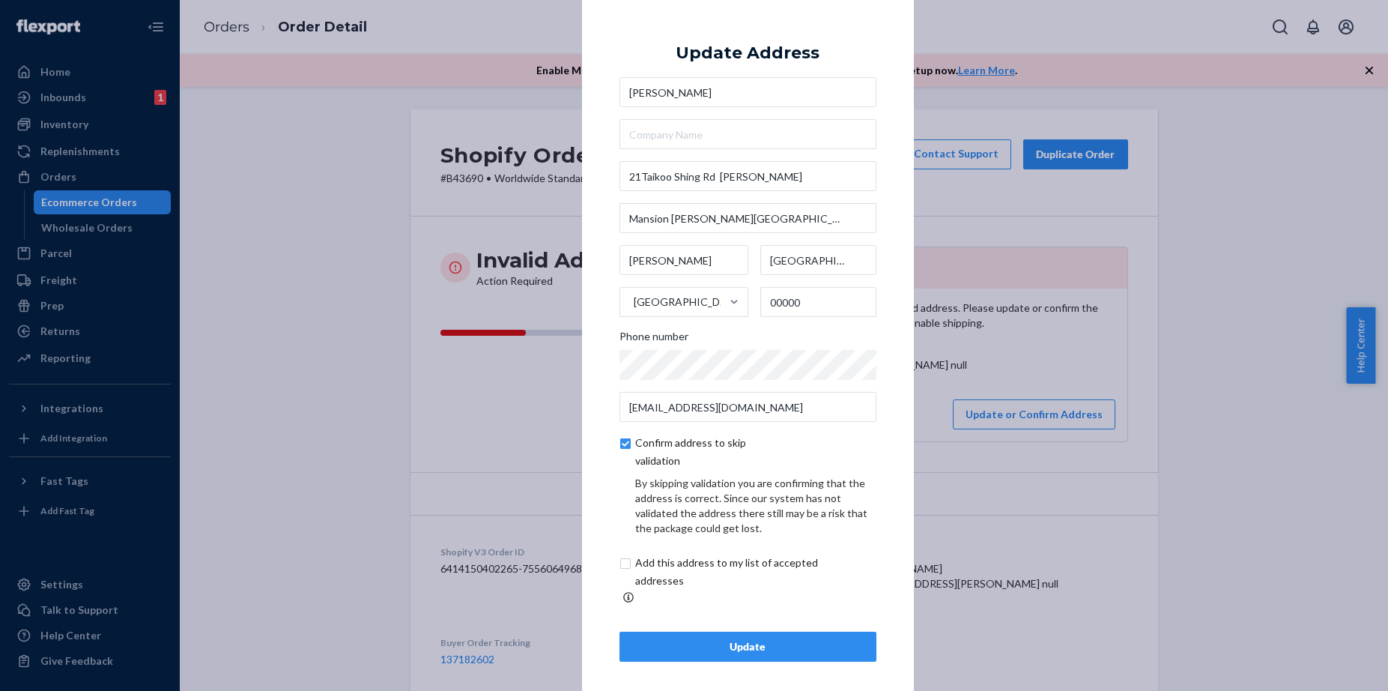
click at [678, 639] on div "Update" at bounding box center [748, 646] width 232 height 15
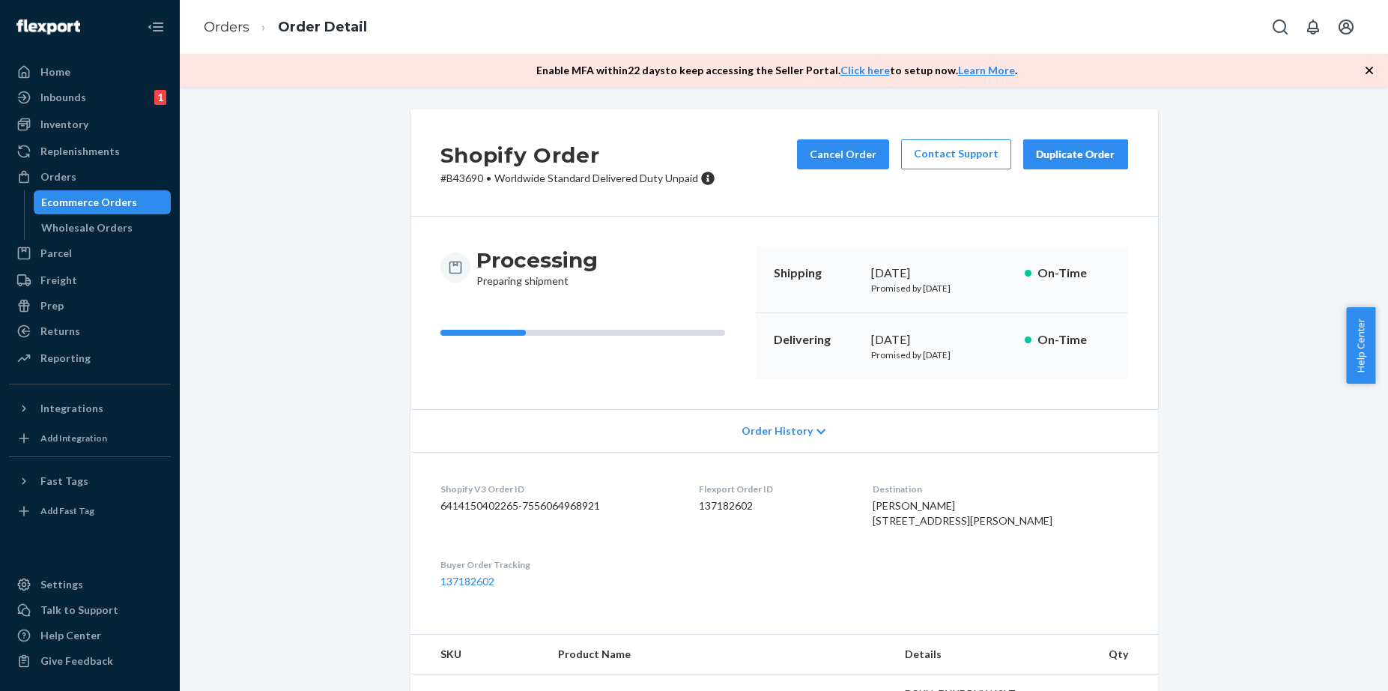
click at [1280, 204] on div "Shopify Order # B43690 • Worldwide Standard Delivered Duty Unpaid Cancel Order …" at bounding box center [784, 427] width 1186 height 637
